Goal: Task Accomplishment & Management: Manage account settings

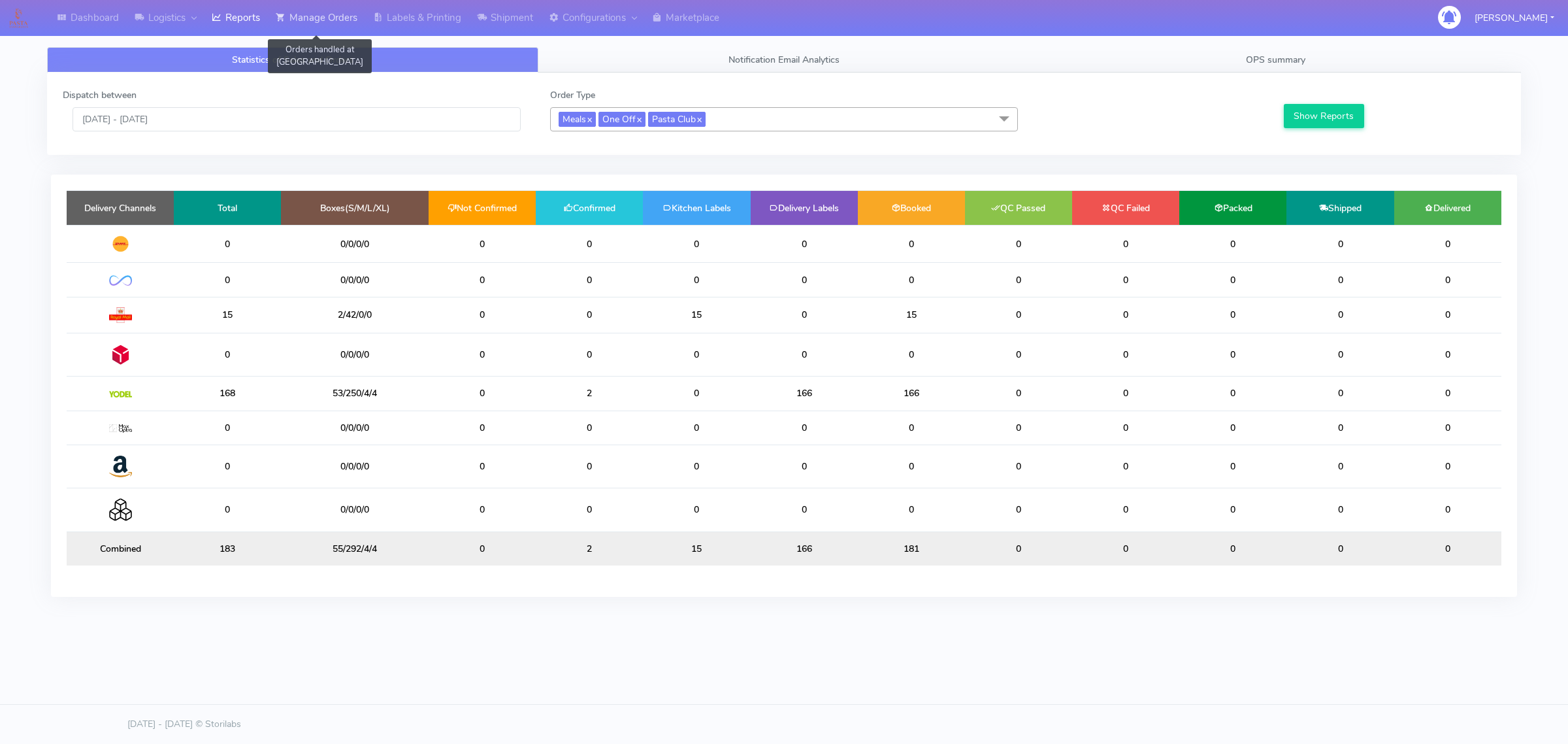
click at [314, 13] on link "Manage Orders" at bounding box center [316, 18] width 97 height 36
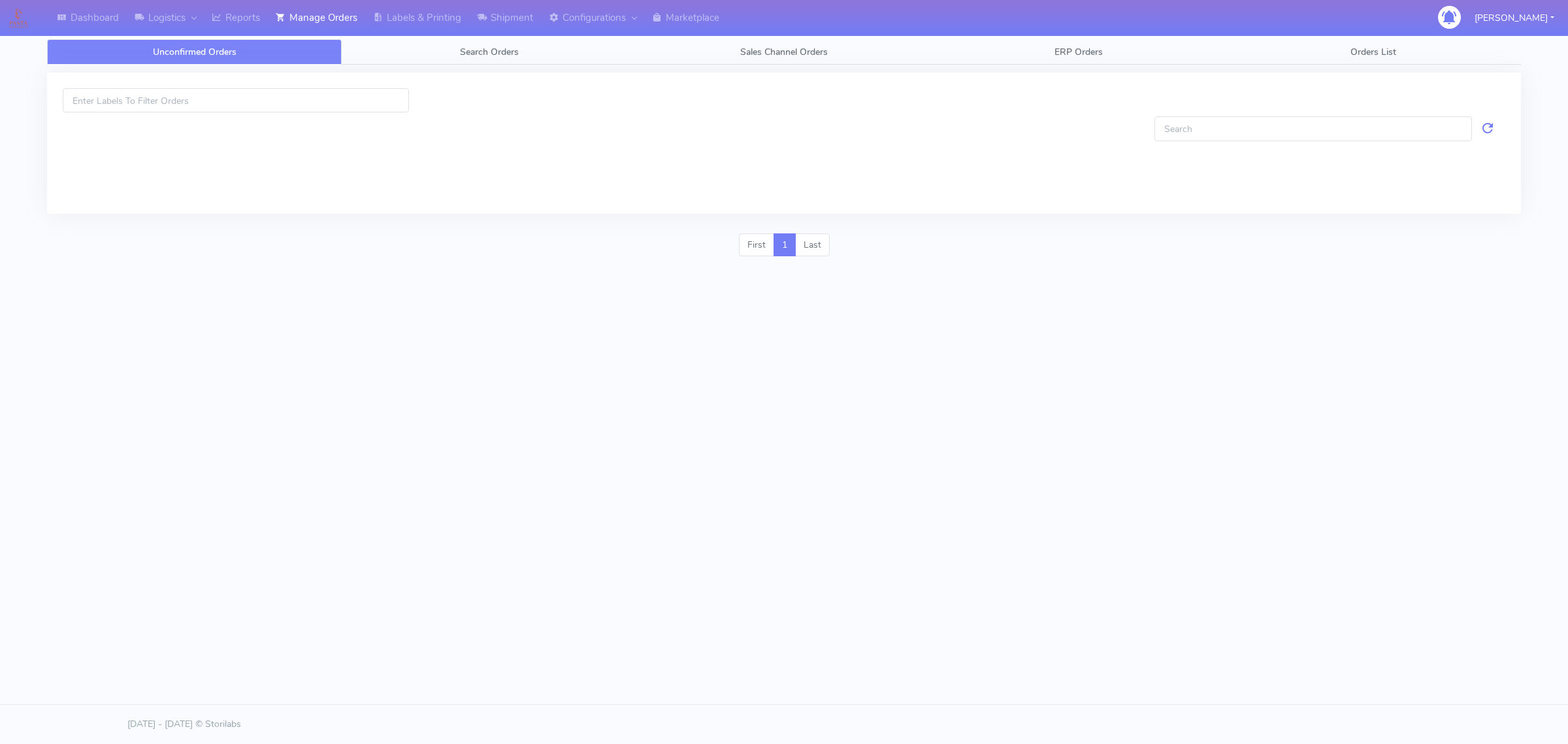
click at [335, 50] on link "Unconfirmed Orders" at bounding box center [194, 52] width 295 height 26
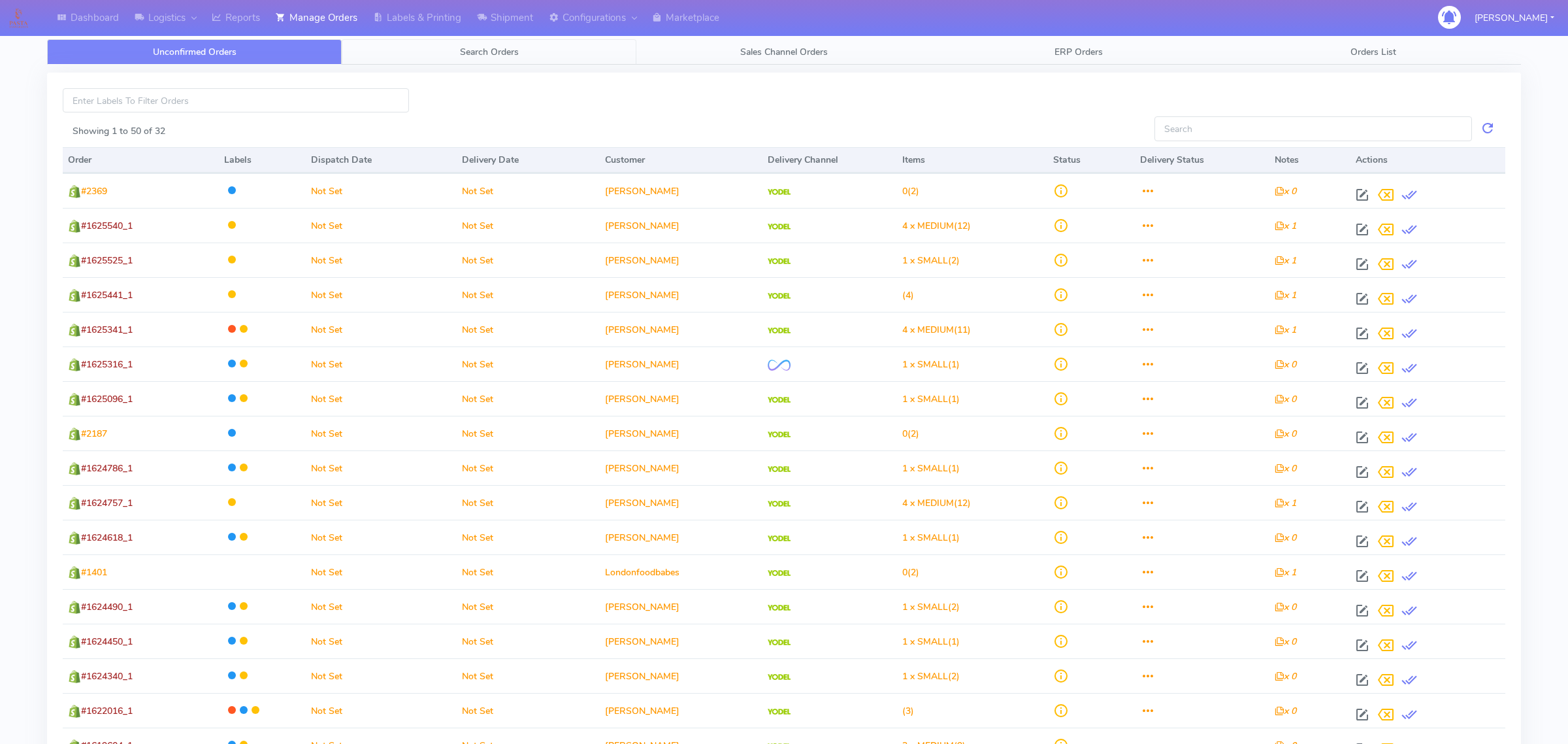
click at [421, 50] on link "Search Orders" at bounding box center [489, 52] width 295 height 26
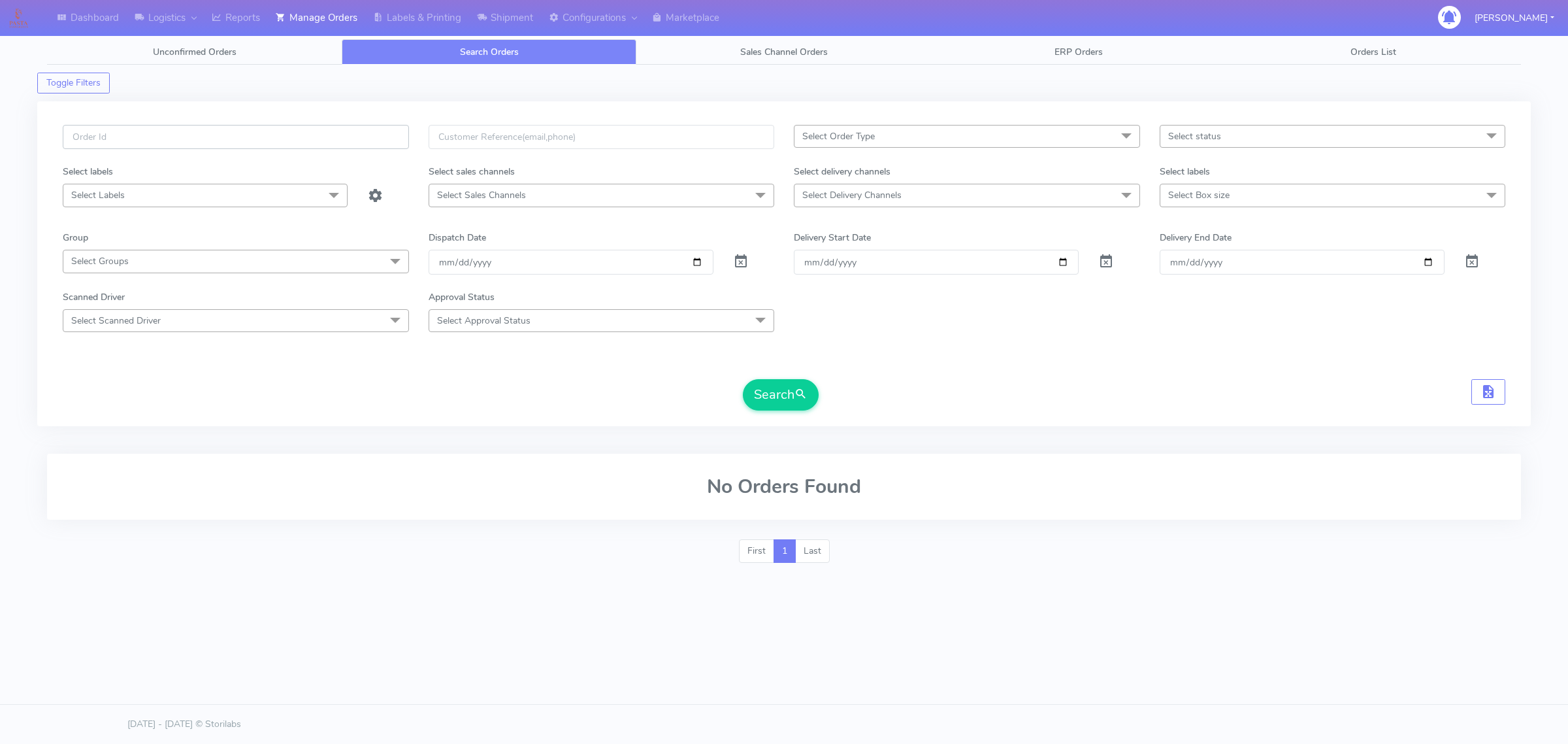
click at [329, 142] on input "text" at bounding box center [236, 137] width 347 height 24
paste input "(#1488"
drag, startPoint x: 71, startPoint y: 141, endPoint x: 80, endPoint y: 140, distance: 9.1
click at [72, 141] on input "(#1488" at bounding box center [236, 137] width 347 height 24
click at [80, 140] on input "(#1488" at bounding box center [236, 137] width 347 height 24
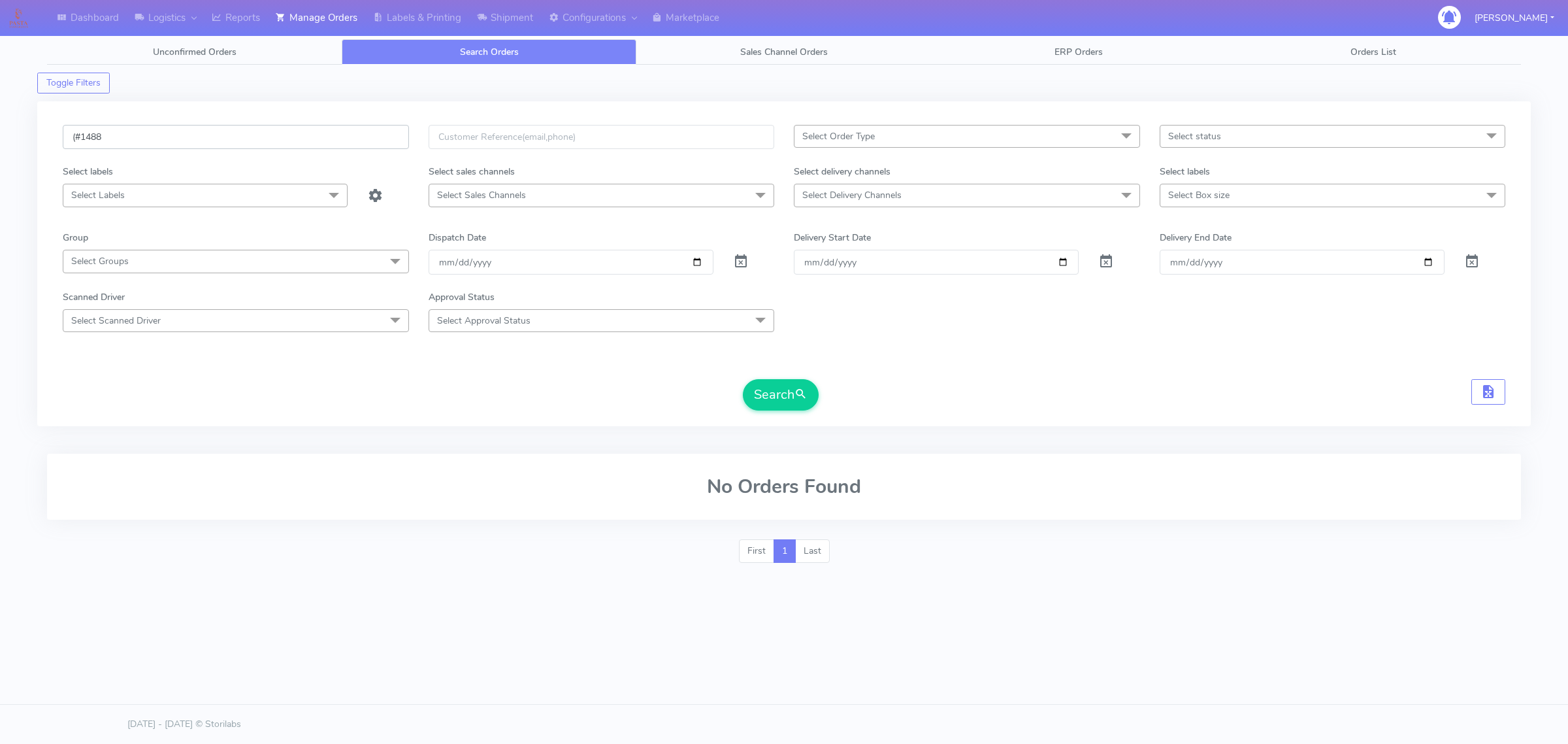
click at [77, 138] on input "(#1488" at bounding box center [236, 137] width 347 height 24
type input "#1488"
click at [730, 262] on div at bounding box center [753, 261] width 61 height 24
click at [739, 260] on span at bounding box center [741, 264] width 15 height 12
click at [784, 393] on button "Search" at bounding box center [781, 395] width 76 height 31
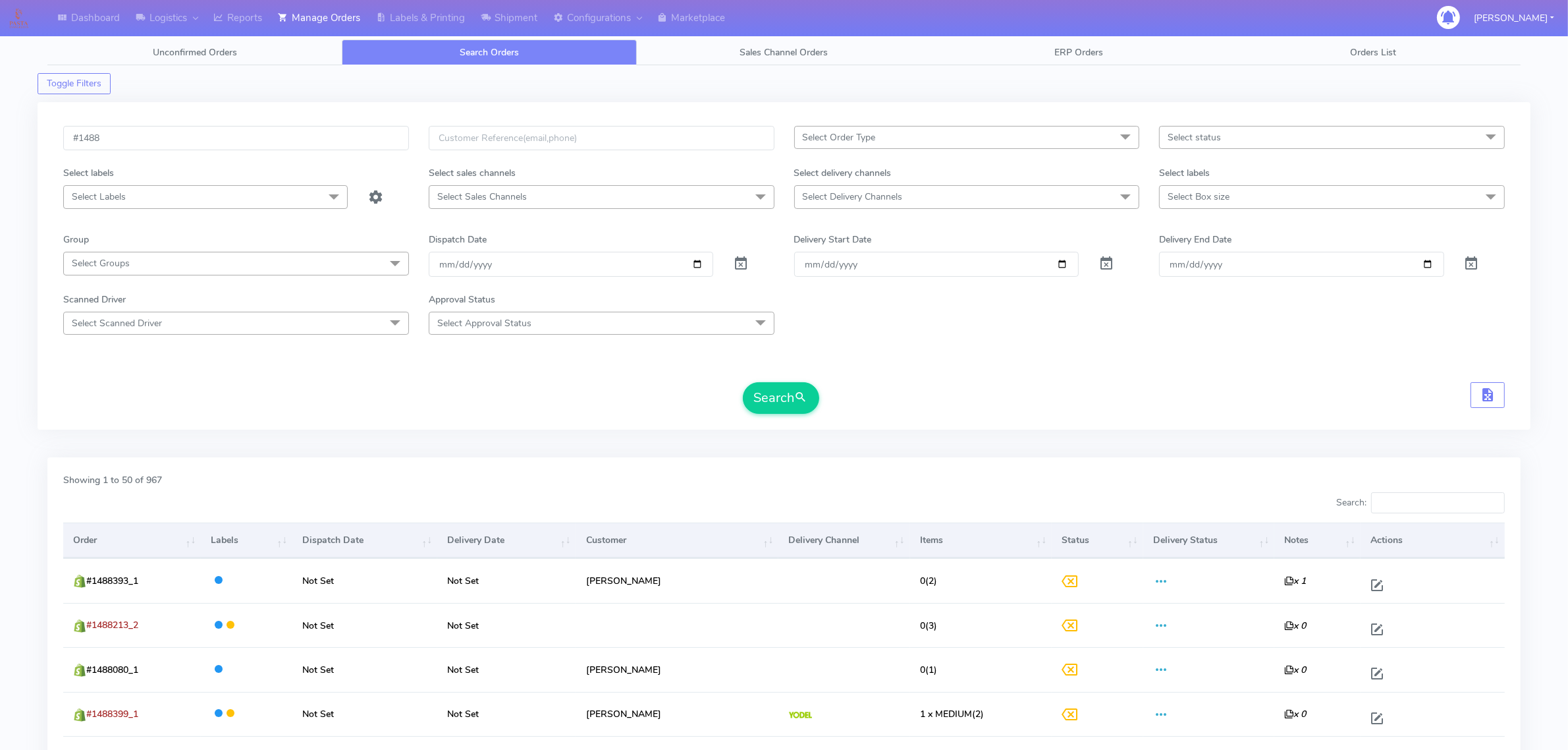
click at [911, 146] on span "Select Order Type" at bounding box center [966, 137] width 346 height 23
click at [849, 241] on li "ATAVI" at bounding box center [966, 247] width 344 height 22
checkbox input "true"
click at [781, 392] on button "Search" at bounding box center [781, 398] width 76 height 31
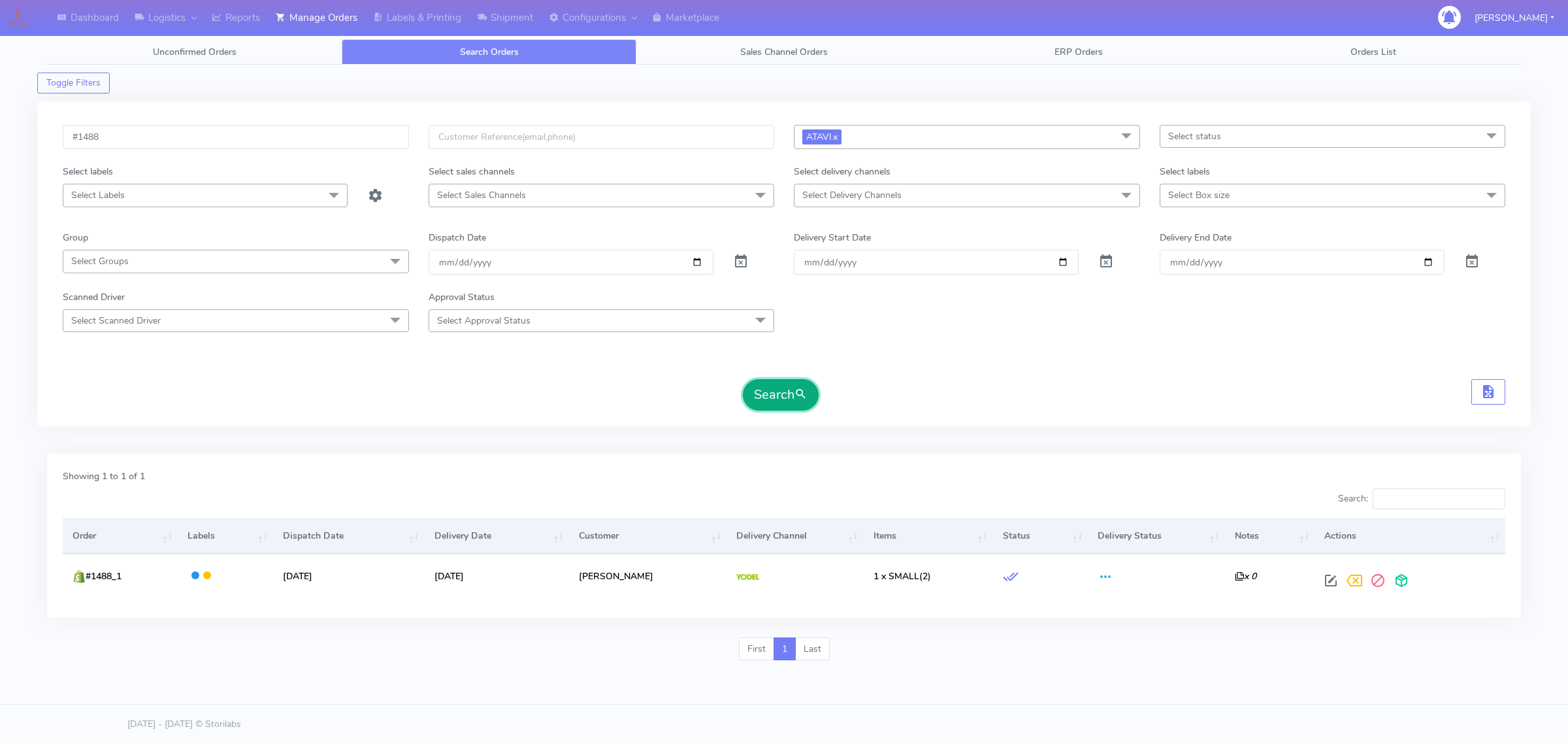
click at [775, 389] on button "Search" at bounding box center [781, 395] width 76 height 31
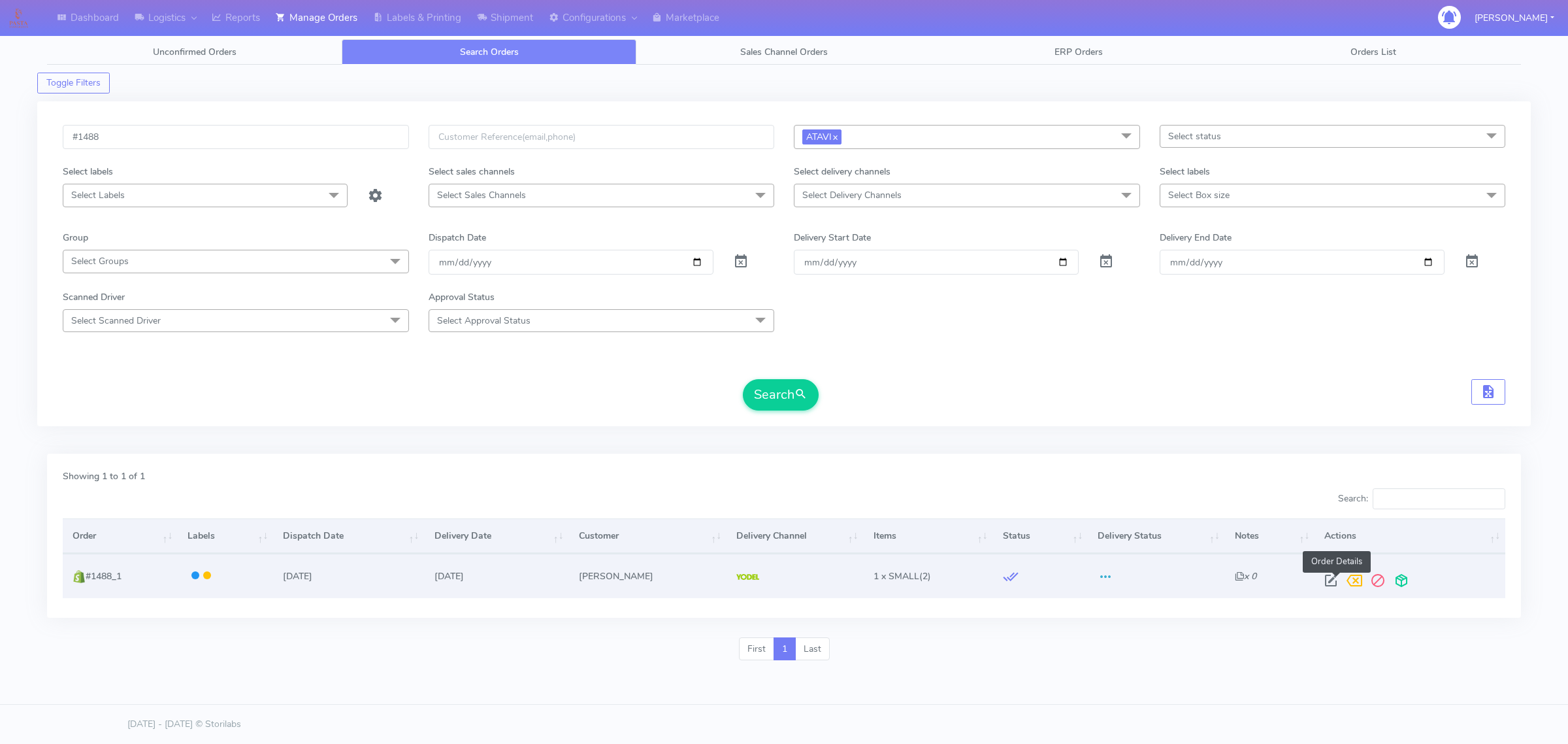
click at [1343, 586] on span at bounding box center [1331, 583] width 23 height 12
select select "5"
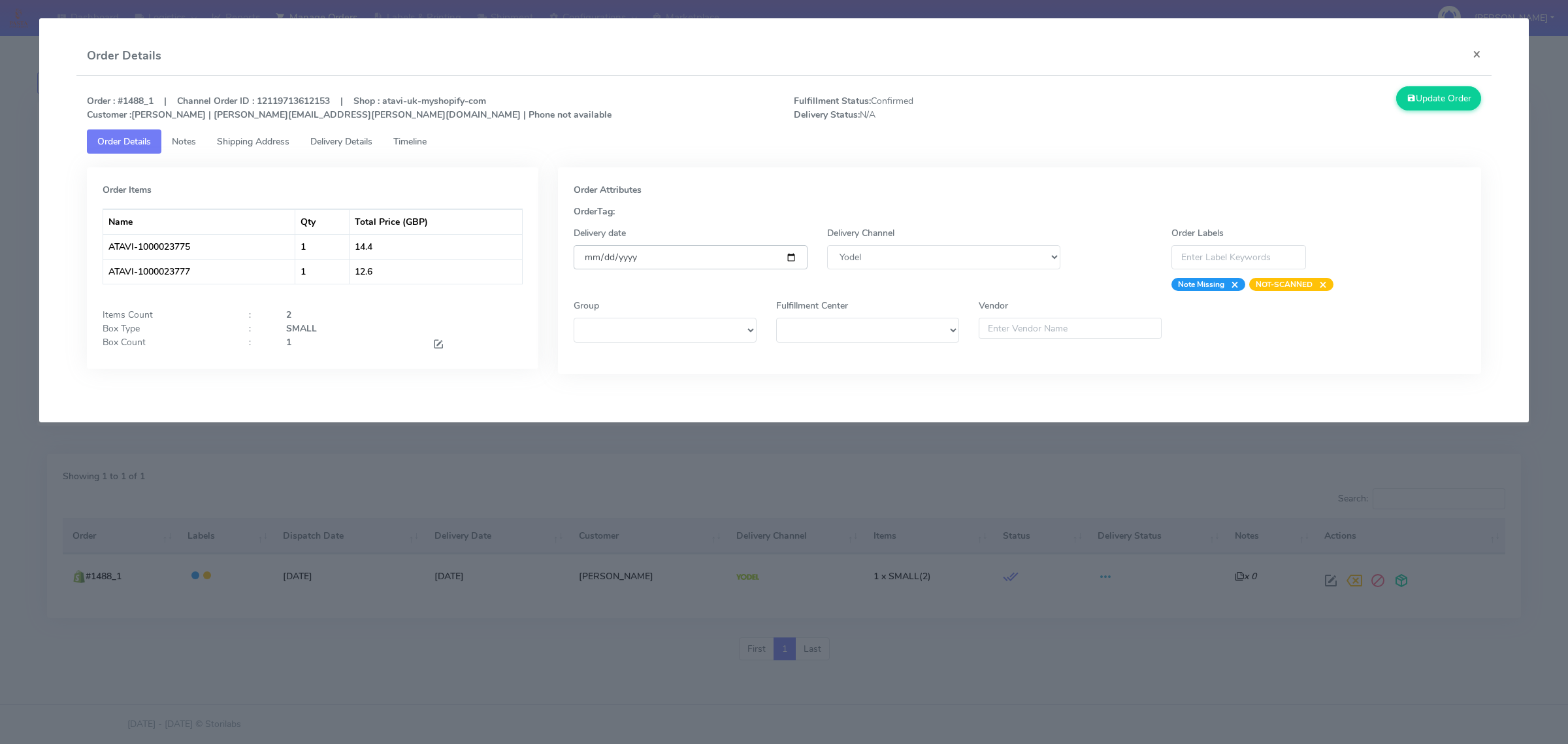
click at [793, 256] on input "[DATE]" at bounding box center [690, 257] width 233 height 24
type input "[DATE]"
click at [1435, 90] on button "Update Order" at bounding box center [1438, 98] width 85 height 24
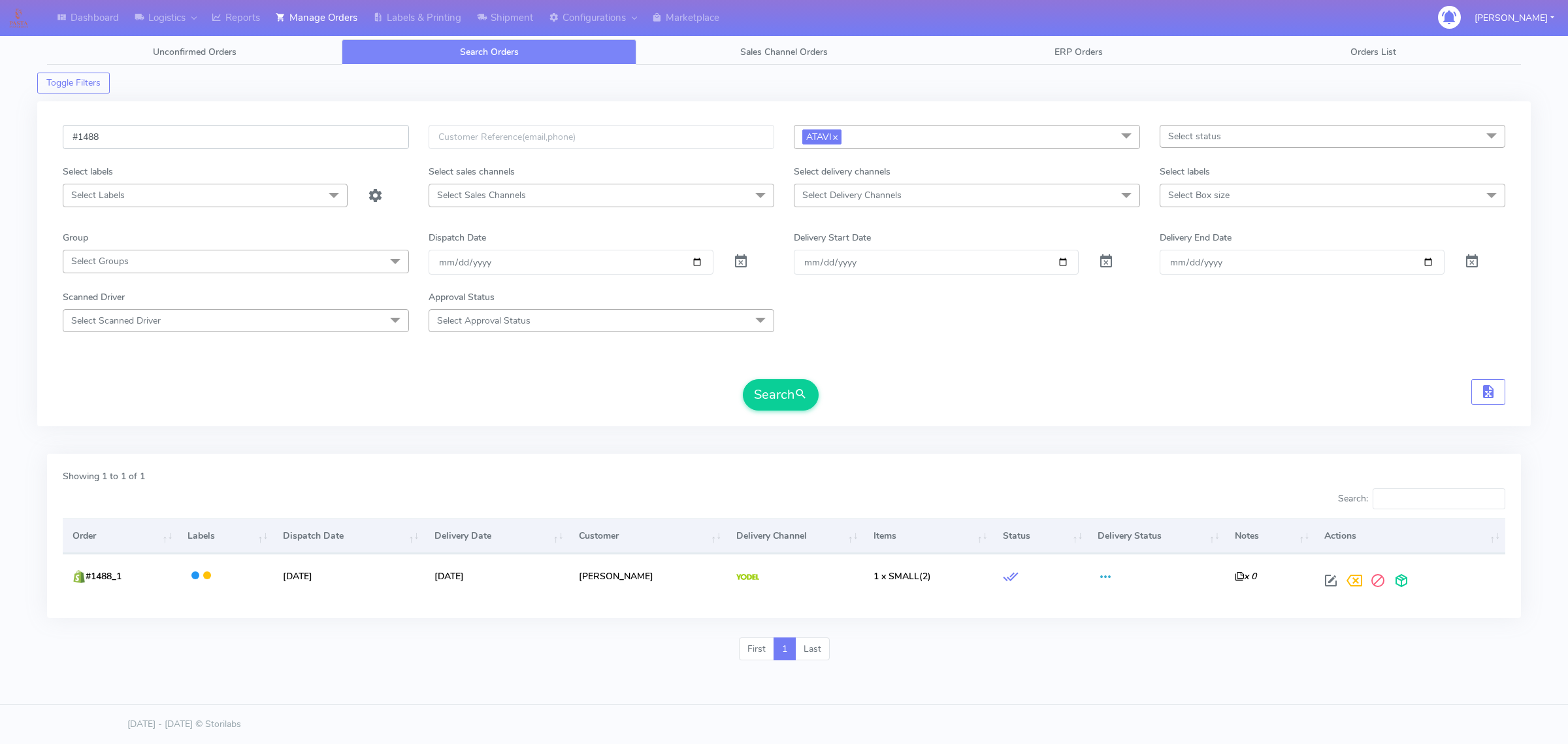
click at [261, 132] on input "#1488" at bounding box center [236, 137] width 347 height 24
paste input "9"
type input "#1489"
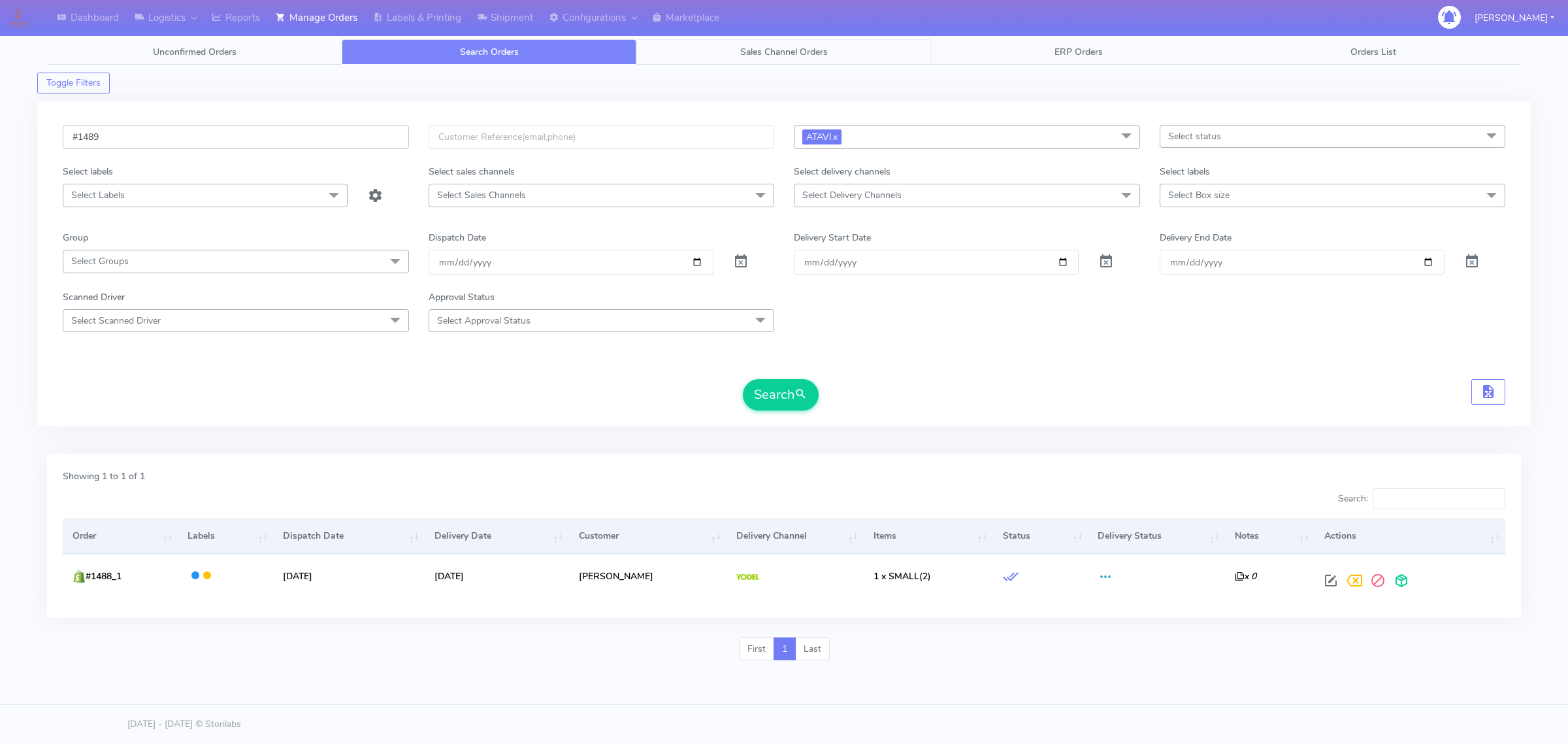
click at [743, 379] on button "Search" at bounding box center [781, 395] width 76 height 31
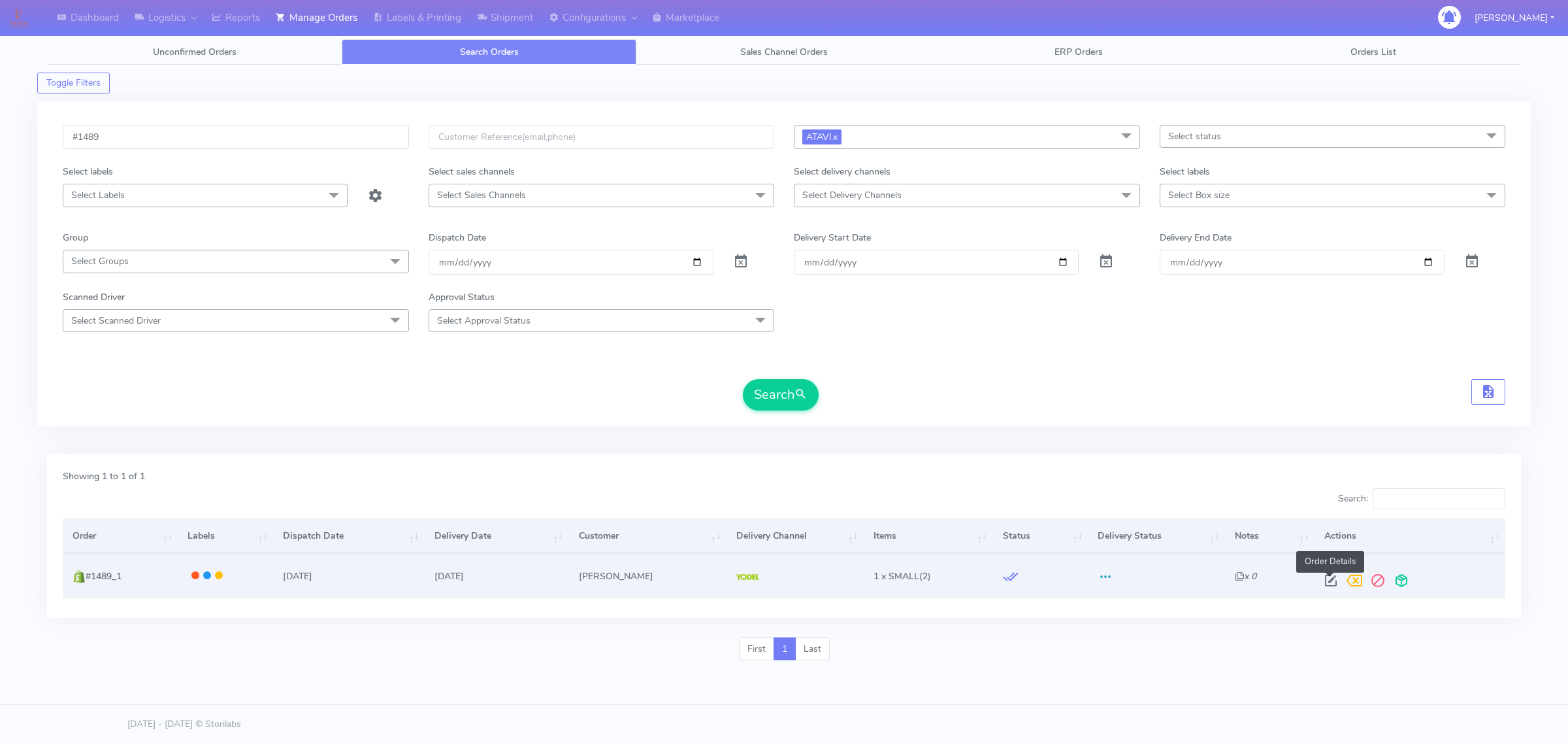
click at [1337, 579] on span at bounding box center [1331, 583] width 23 height 12
select select "5"
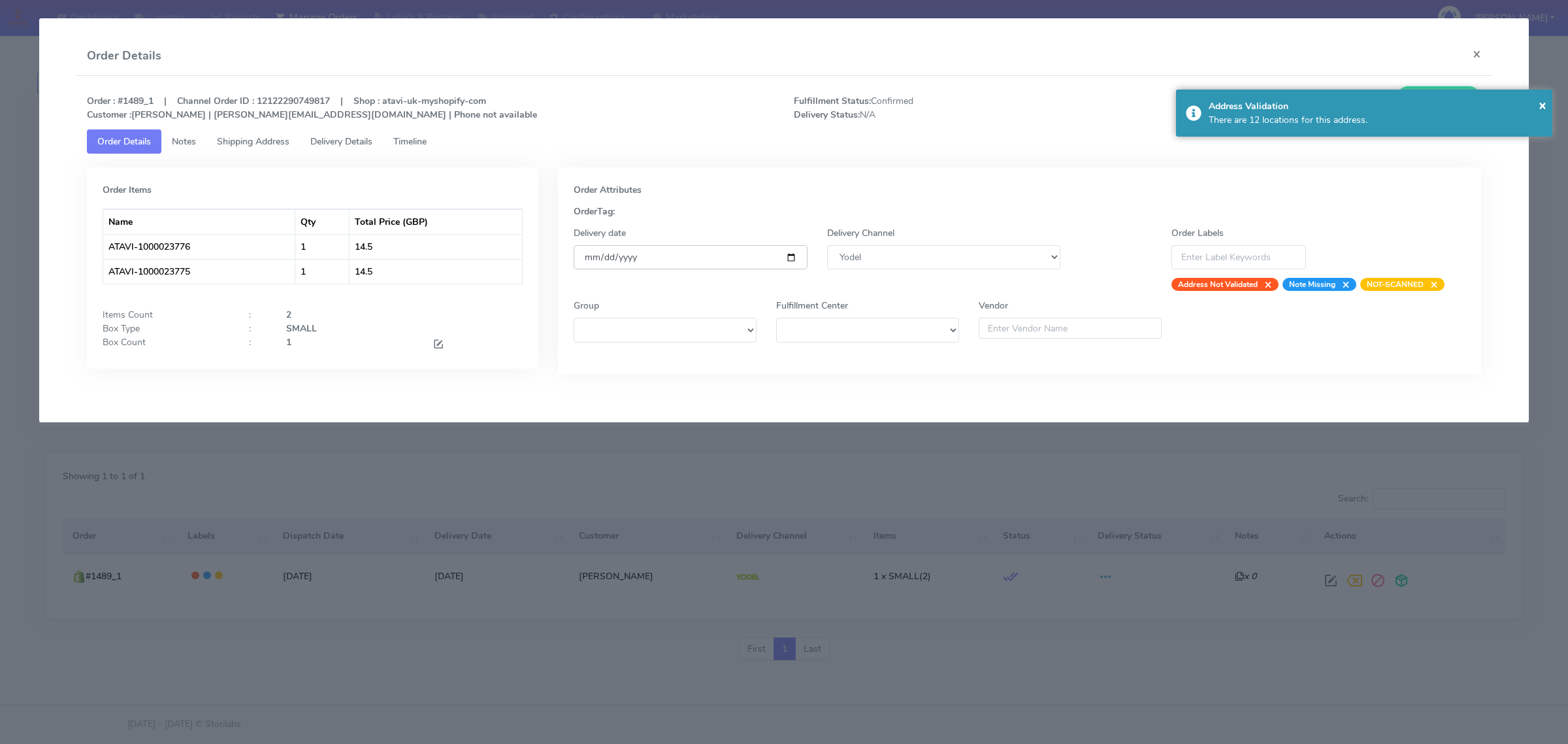
click at [796, 250] on input "[DATE]" at bounding box center [690, 257] width 233 height 24
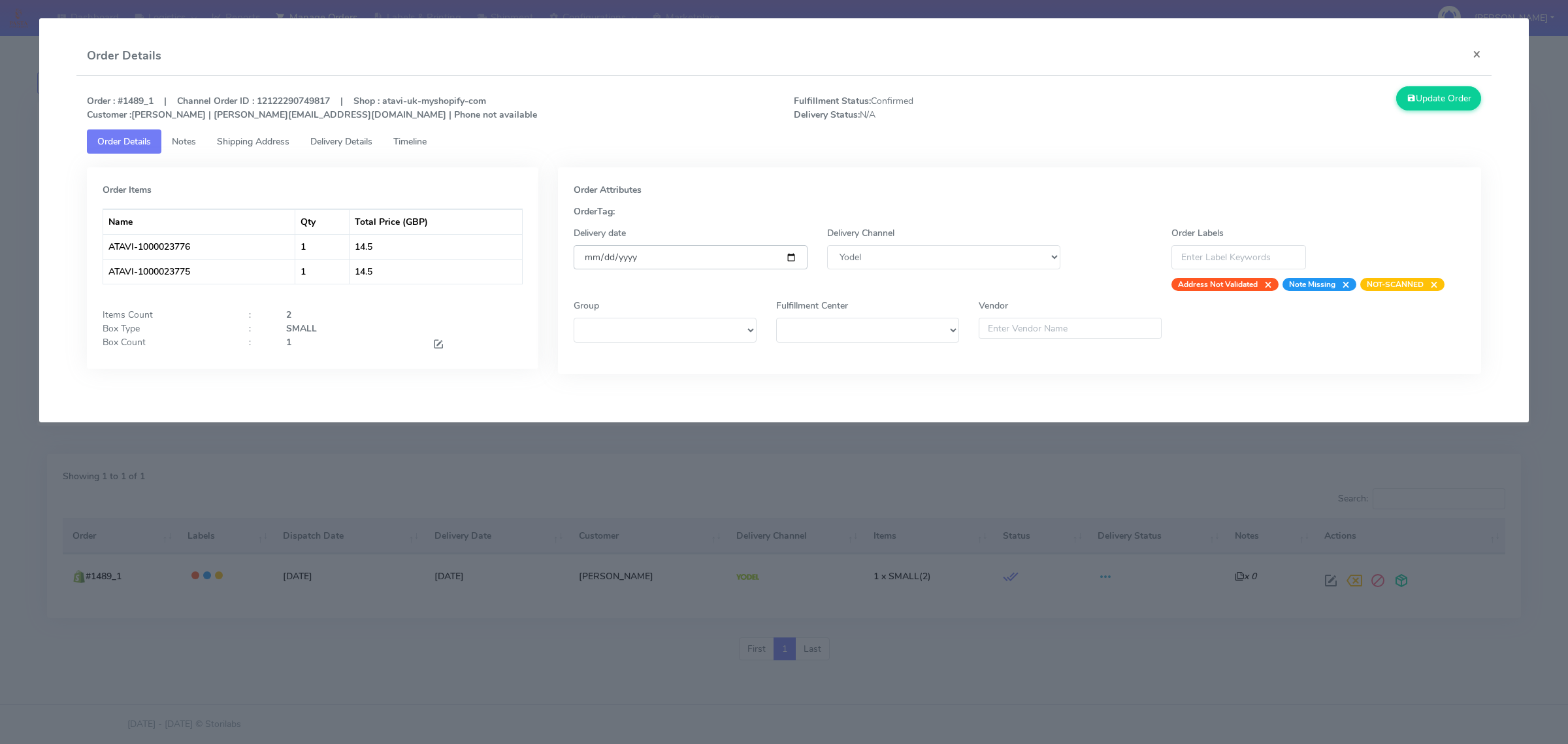
type input "[DATE]"
click at [1424, 100] on button "Update Order" at bounding box center [1438, 98] width 85 height 24
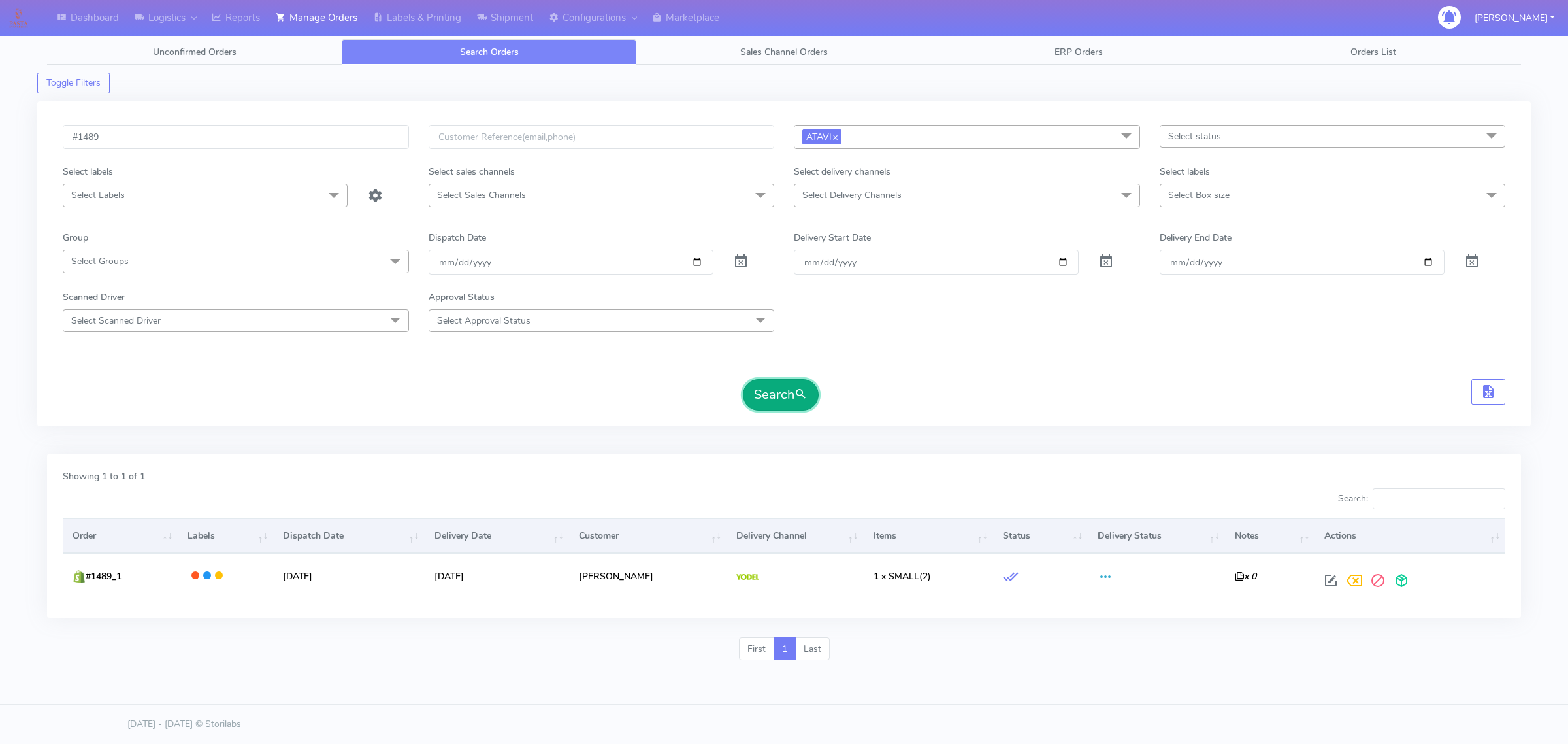
click at [779, 390] on button "Search" at bounding box center [781, 395] width 76 height 31
